Goal: Navigation & Orientation: Understand site structure

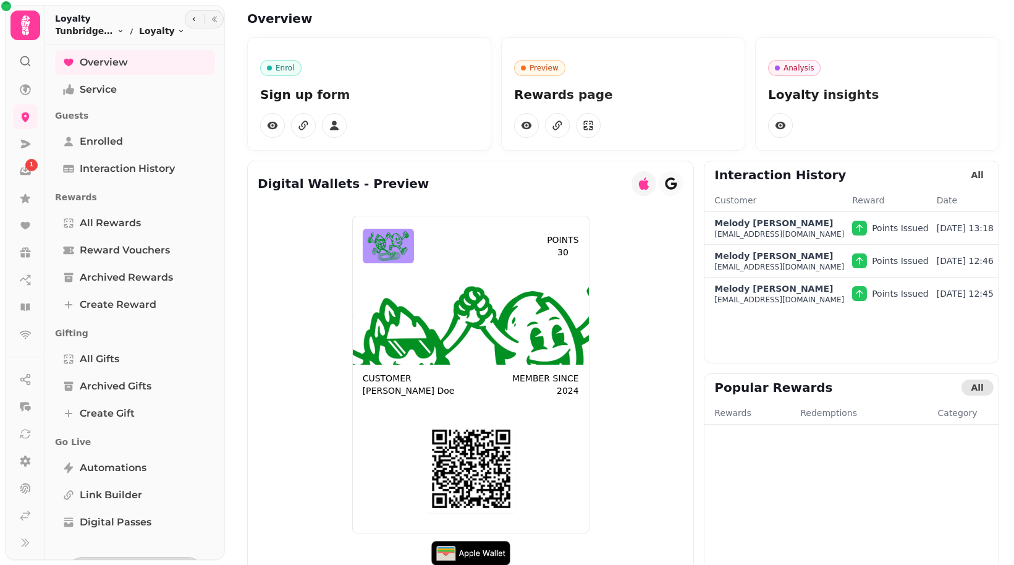
scroll to position [19, 0]
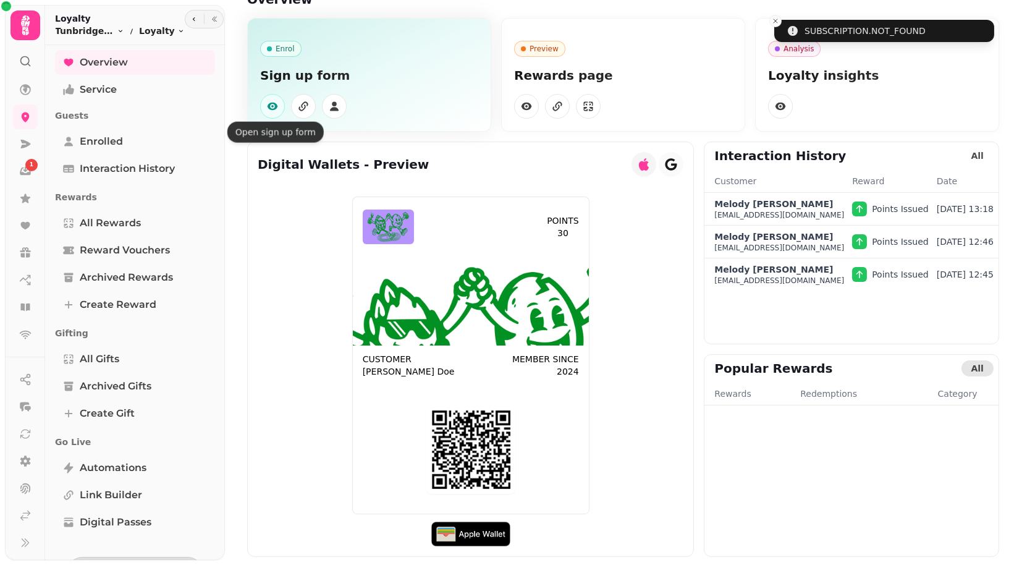
click at [273, 105] on icon "button" at bounding box center [272, 106] width 12 height 12
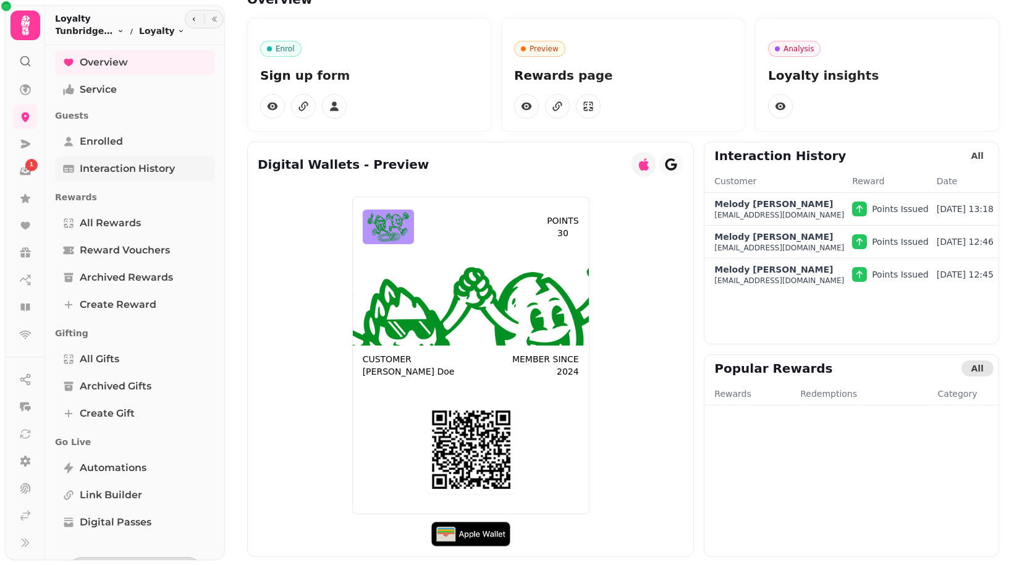
scroll to position [37, 0]
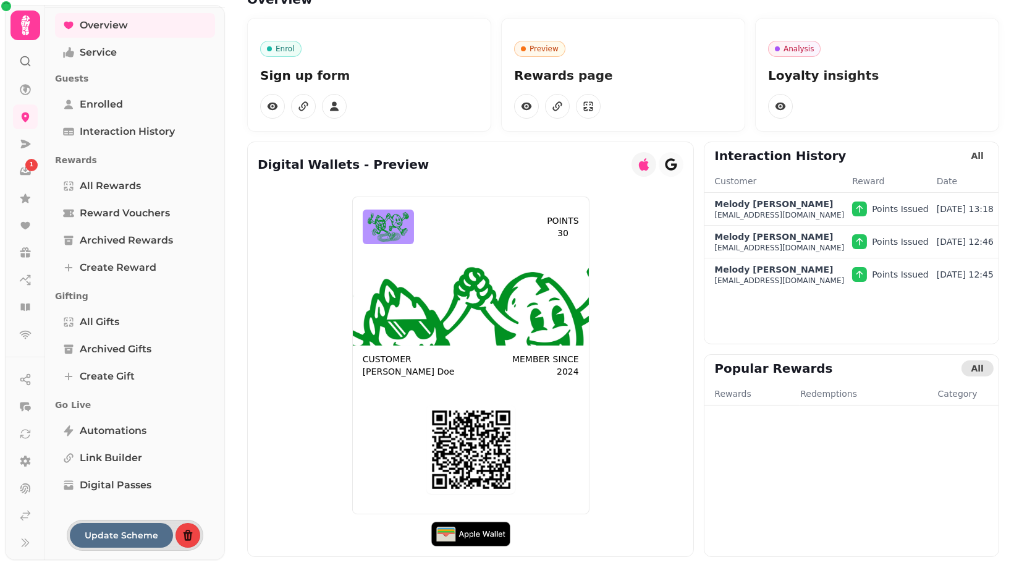
click at [95, 537] on span "Update Scheme" at bounding box center [122, 535] width 74 height 9
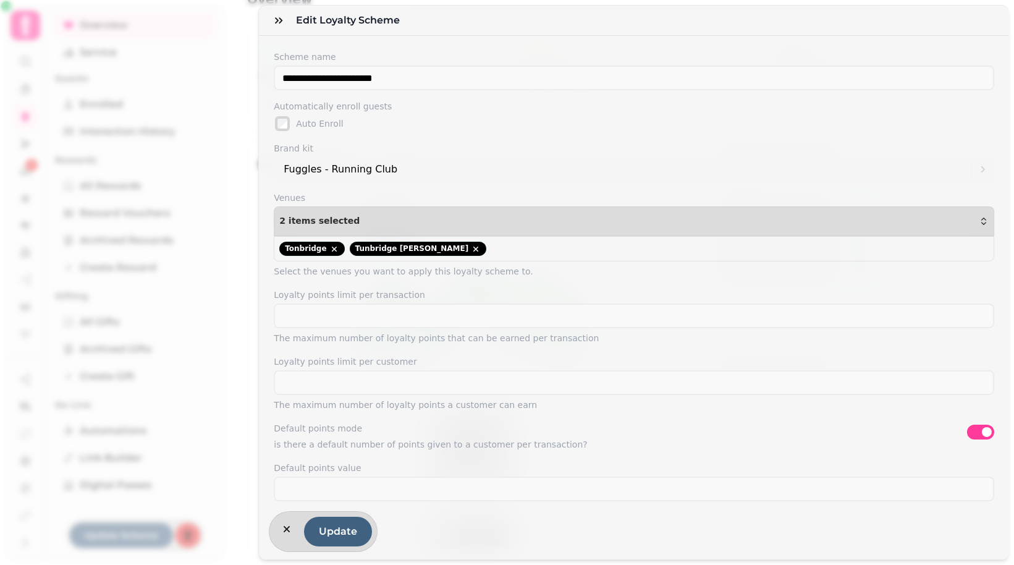
select select "**********"
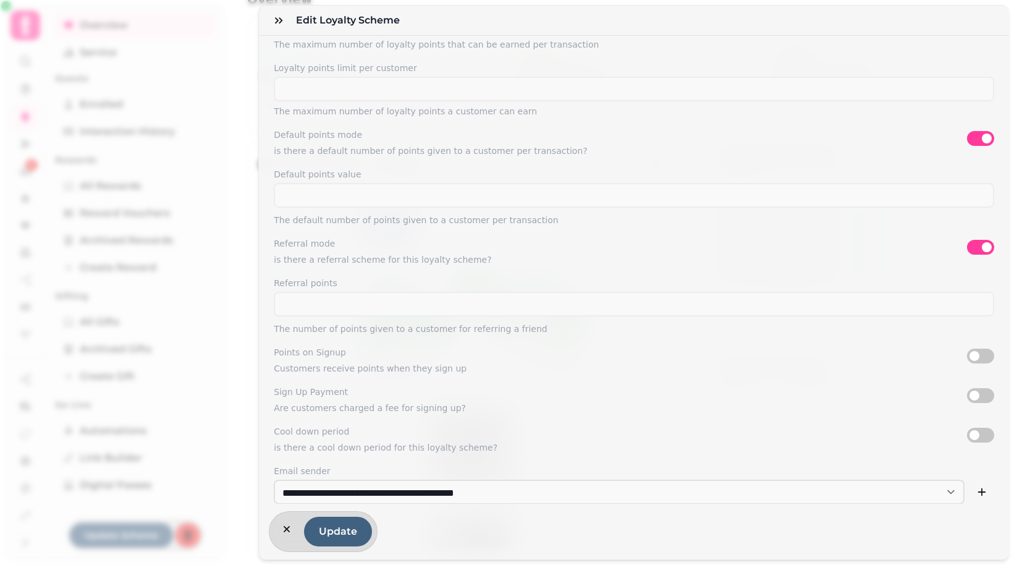
scroll to position [326, 0]
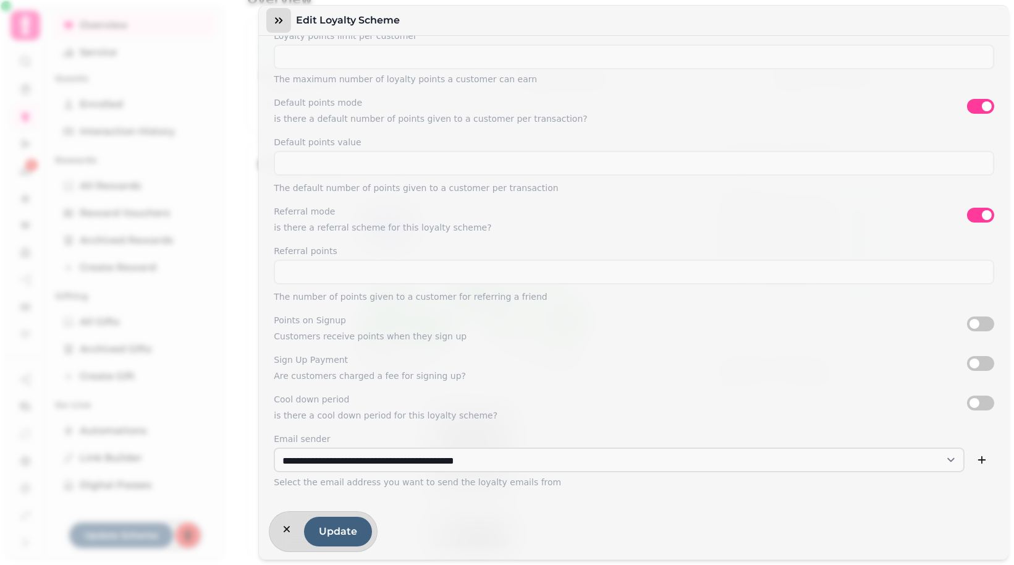
click at [274, 20] on icon "button" at bounding box center [279, 20] width 12 height 12
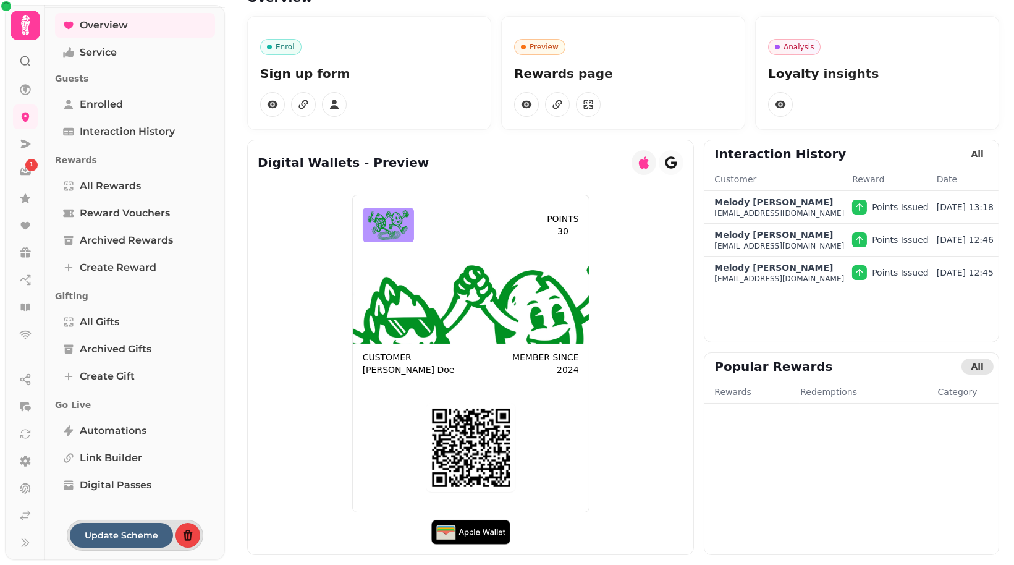
scroll to position [20, 0]
click at [109, 62] on link "Service" at bounding box center [135, 52] width 160 height 25
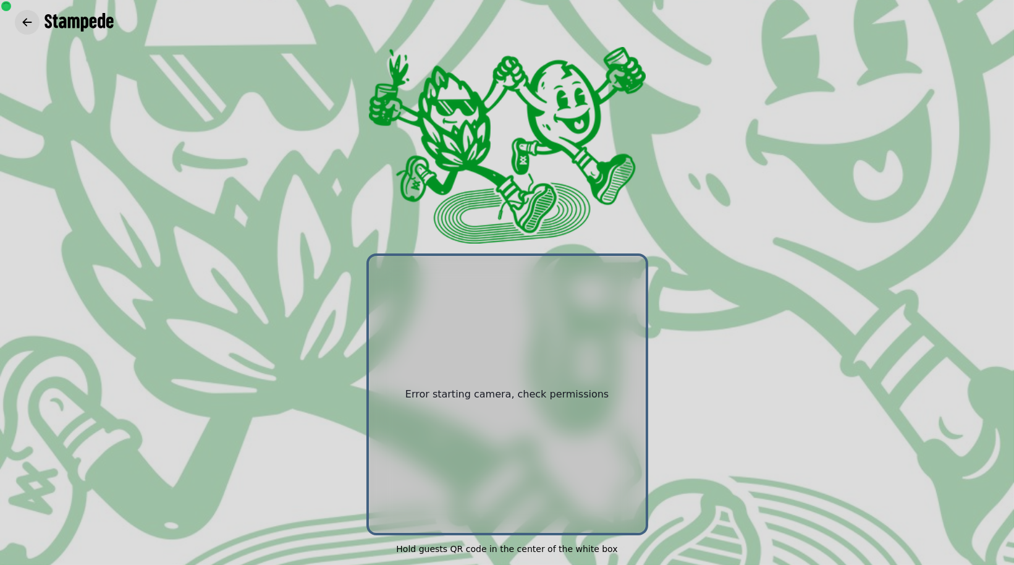
click at [30, 22] on icon "button" at bounding box center [27, 22] width 9 height 8
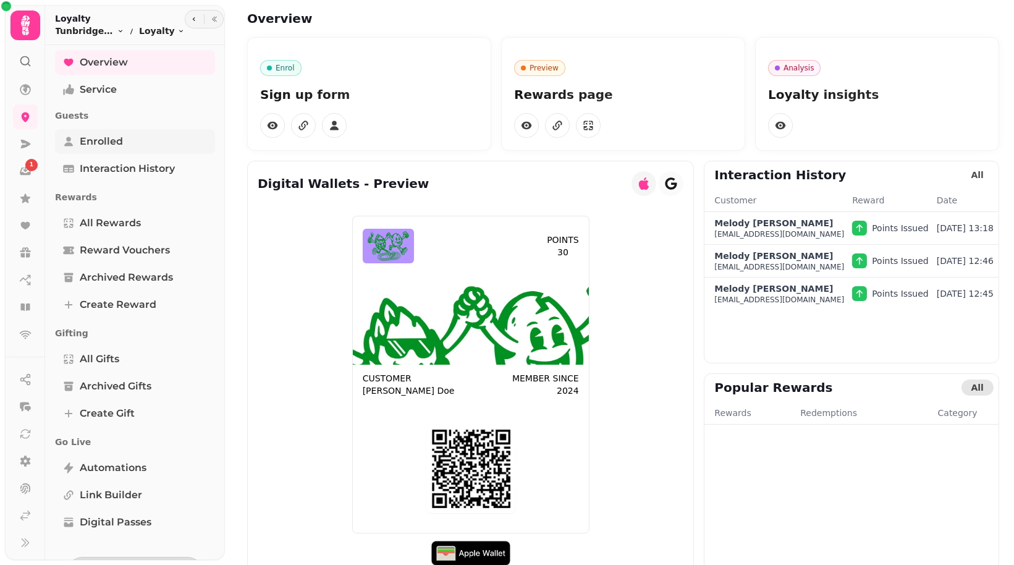
click at [101, 150] on link "Enrolled" at bounding box center [135, 141] width 160 height 25
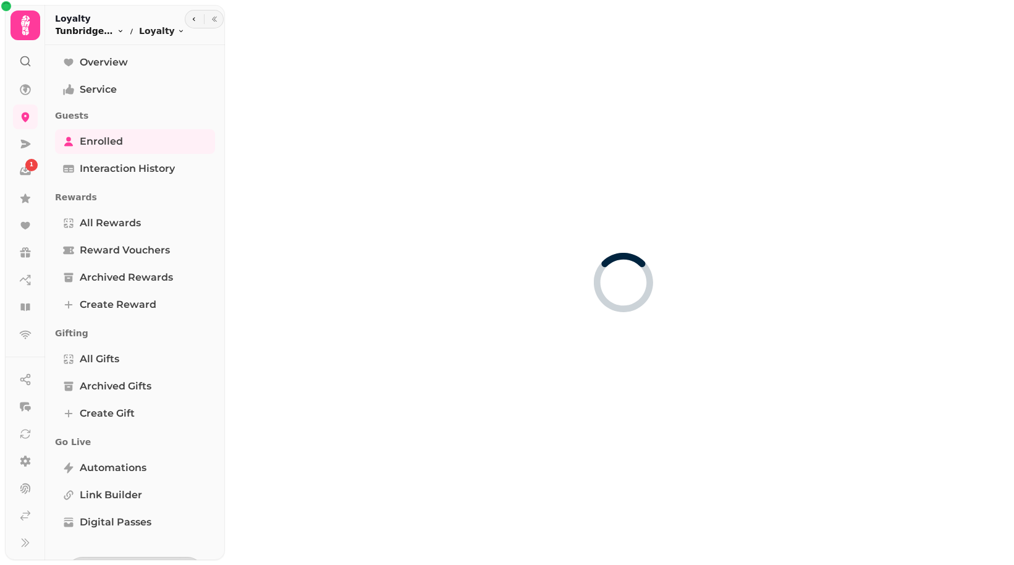
select select "**"
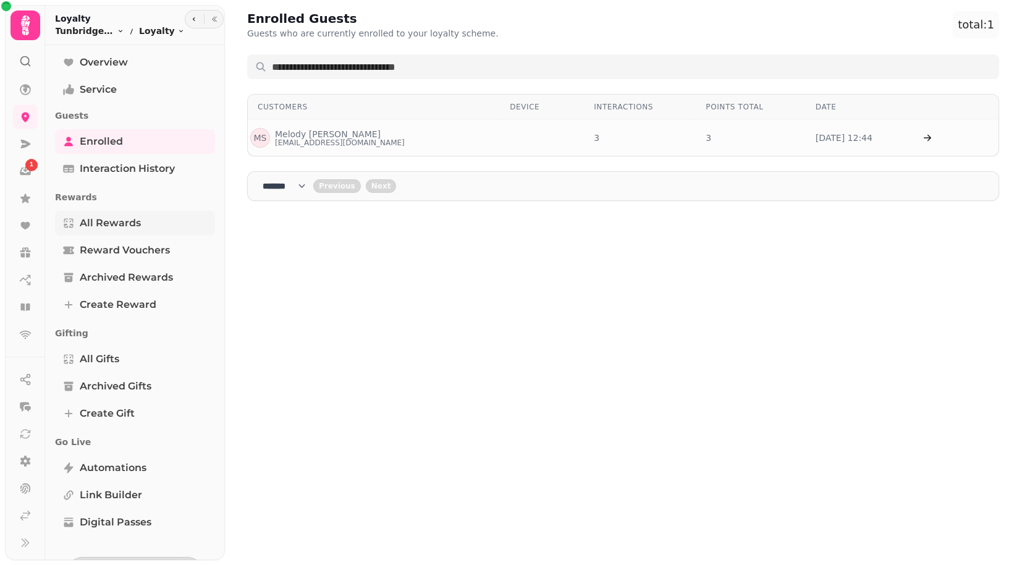
click at [99, 227] on span "All Rewards" at bounding box center [110, 223] width 61 height 15
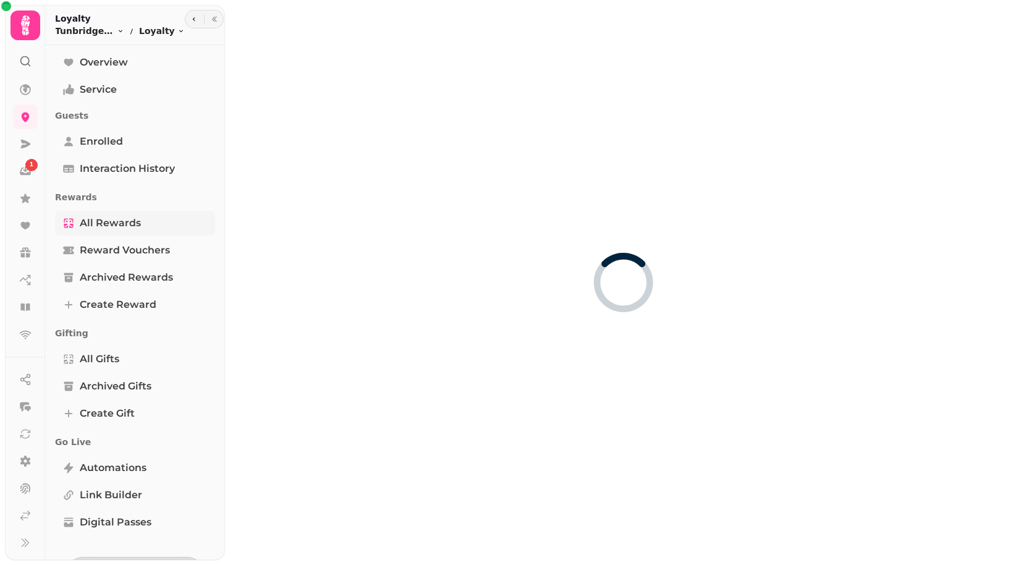
select select "**"
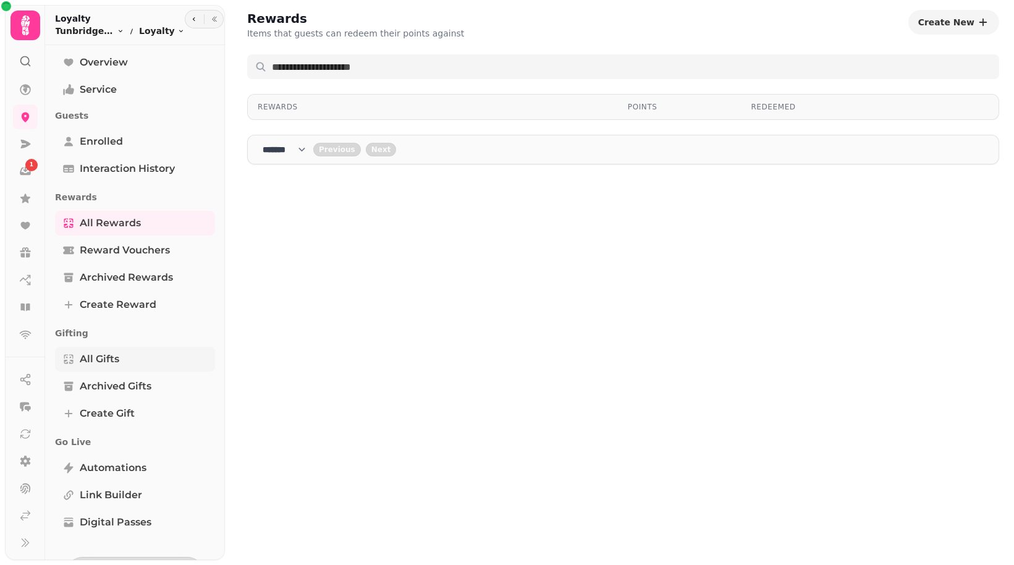
click at [97, 364] on span "All Gifts" at bounding box center [100, 359] width 40 height 15
select select "**"
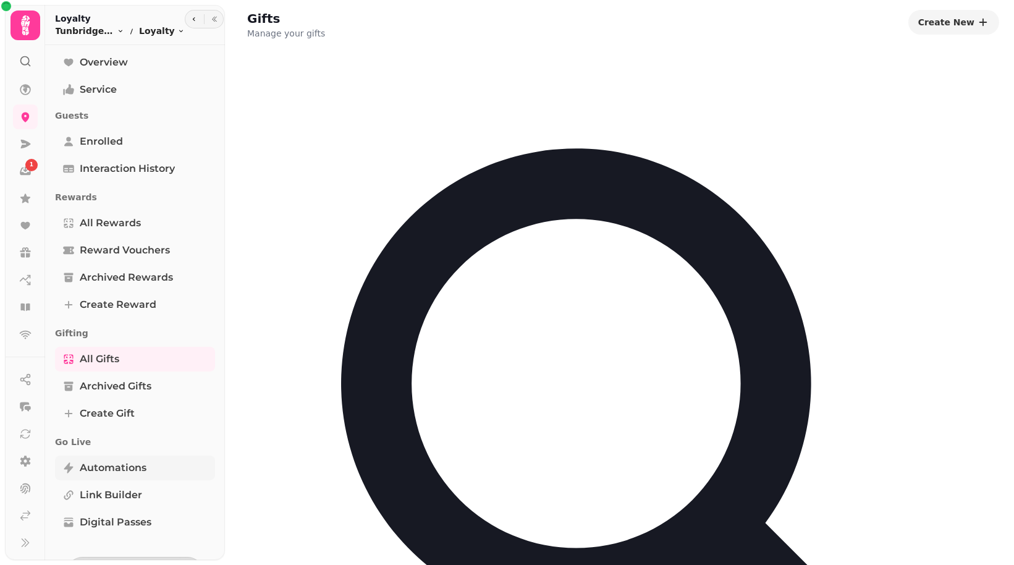
click at [90, 465] on span "Automations" at bounding box center [113, 467] width 67 height 15
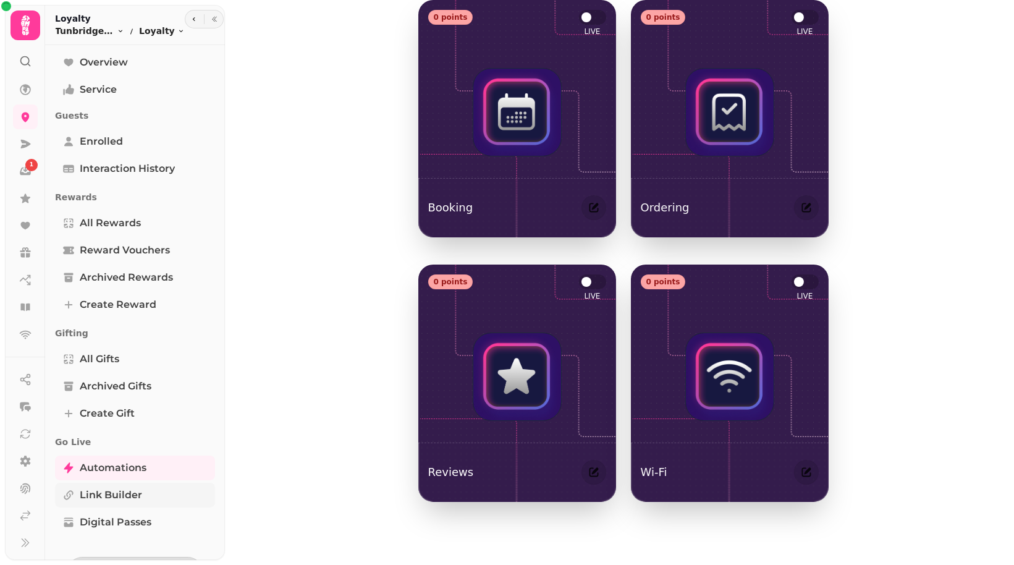
click at [95, 491] on span "Link Builder" at bounding box center [111, 495] width 62 height 15
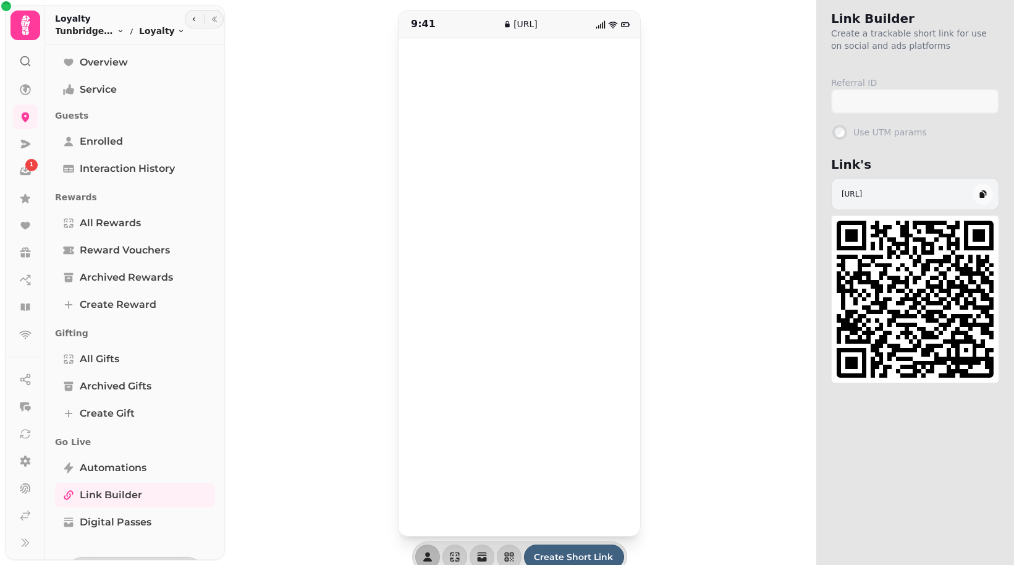
scroll to position [37, 0]
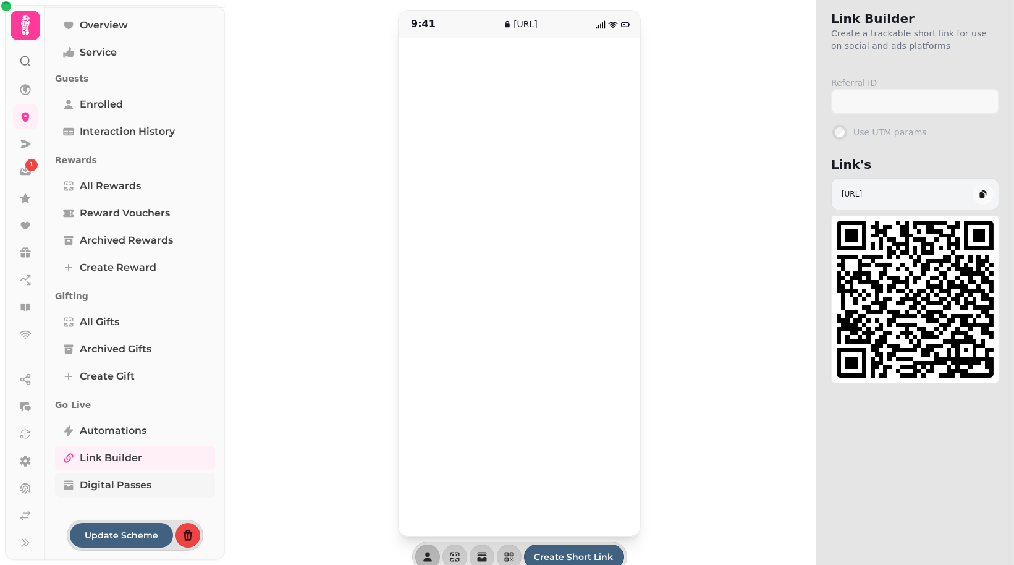
click at [93, 487] on span "Digital Passes" at bounding box center [116, 485] width 72 height 15
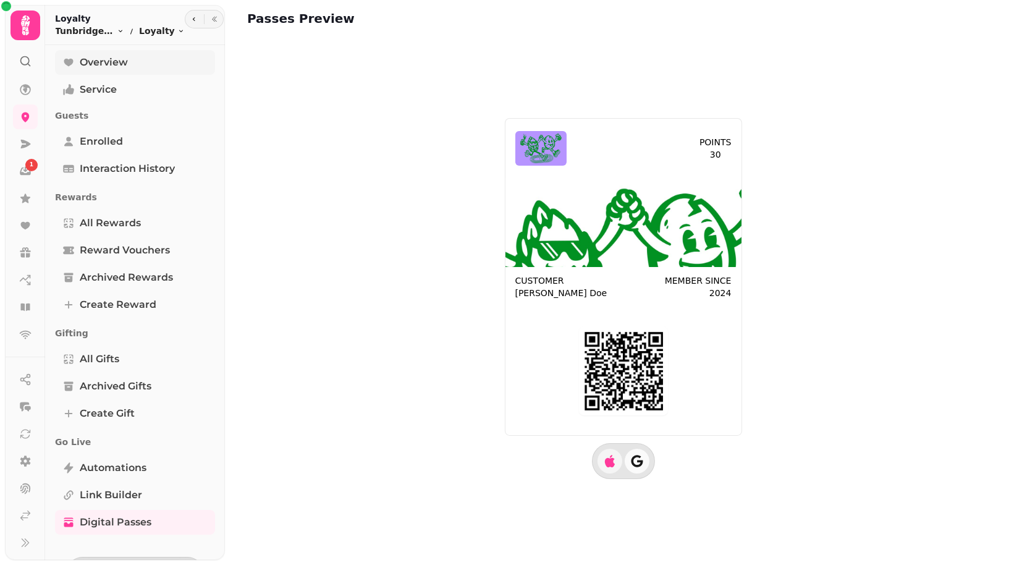
click at [109, 55] on span "Overview" at bounding box center [104, 62] width 48 height 15
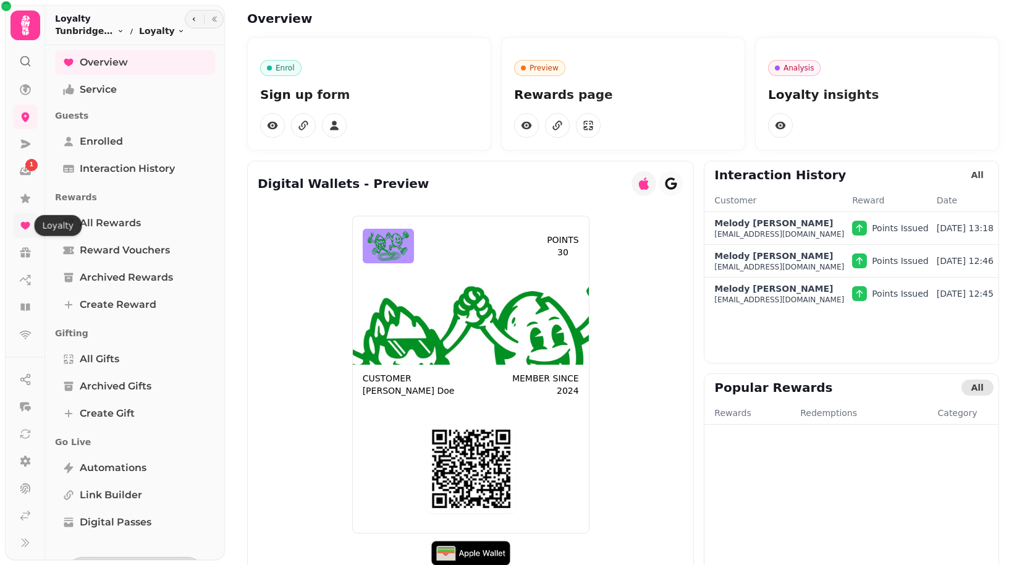
click at [24, 229] on icon at bounding box center [25, 225] width 12 height 12
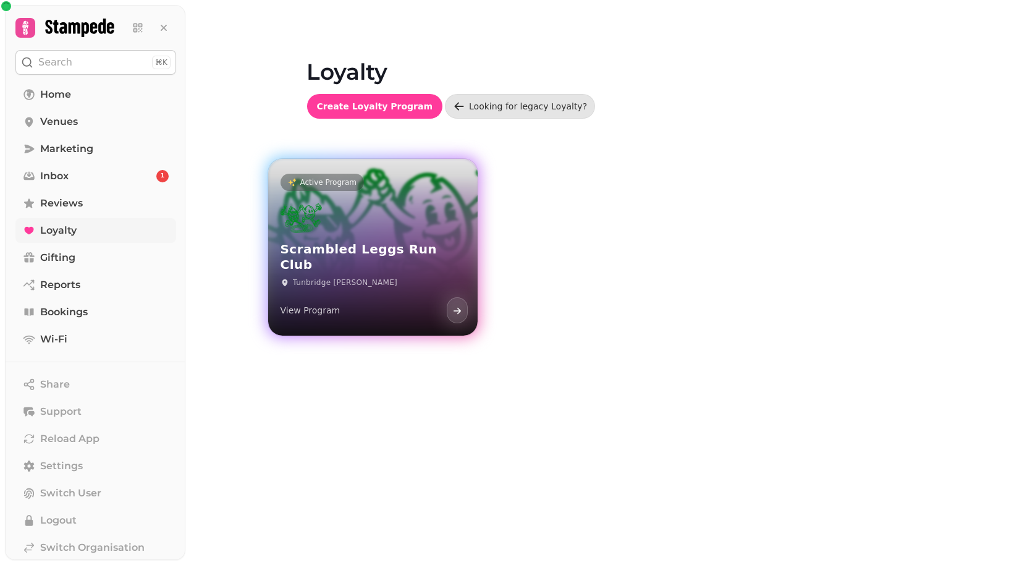
click at [423, 297] on div "View Program" at bounding box center [373, 309] width 185 height 28
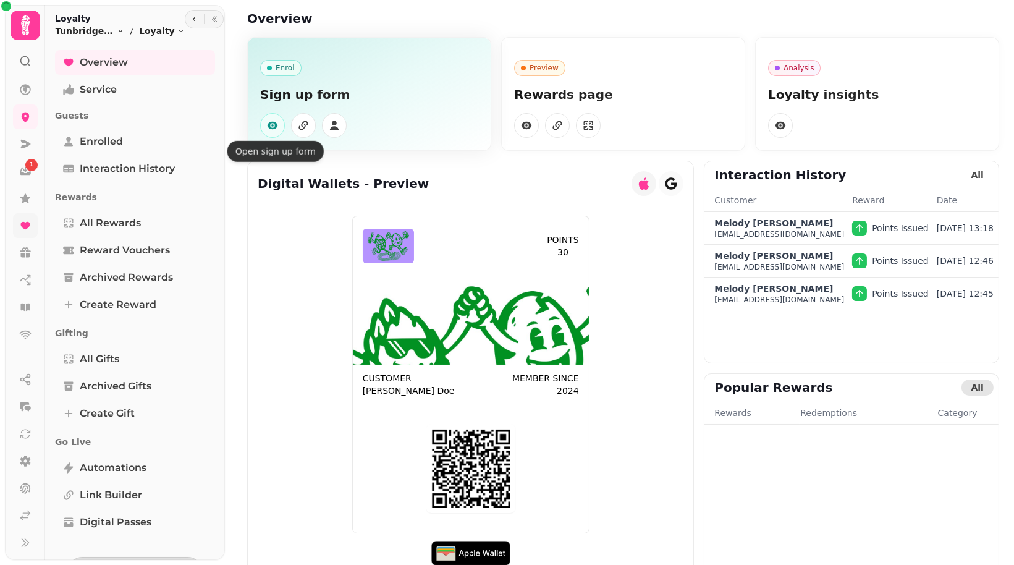
click at [276, 130] on icon "button" at bounding box center [272, 125] width 12 height 12
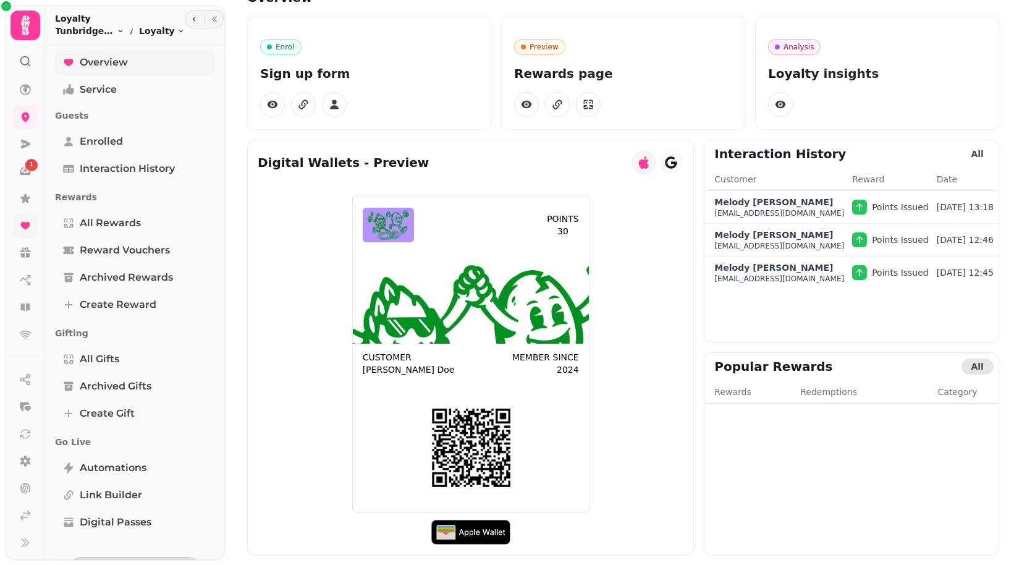
click at [104, 67] on span "Overview" at bounding box center [104, 62] width 48 height 15
